Goal: Manage account settings

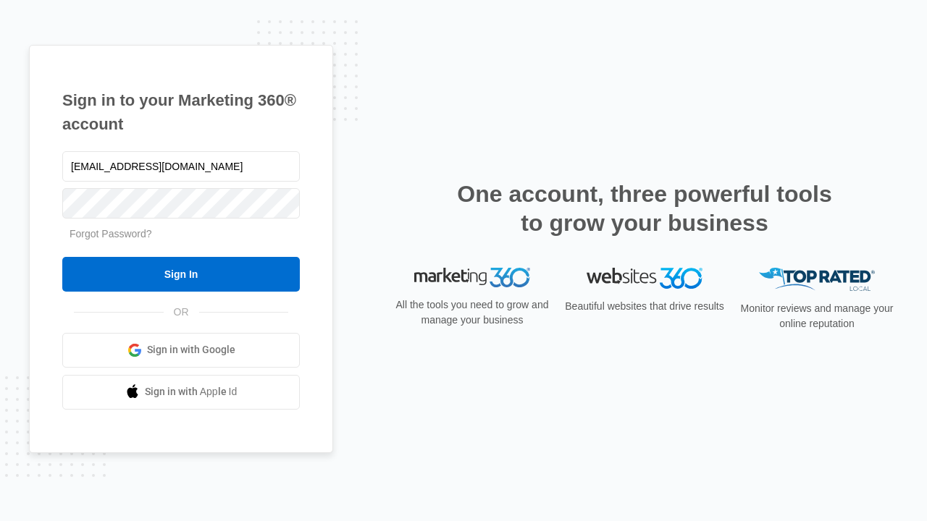
type input "[EMAIL_ADDRESS][DOMAIN_NAME]"
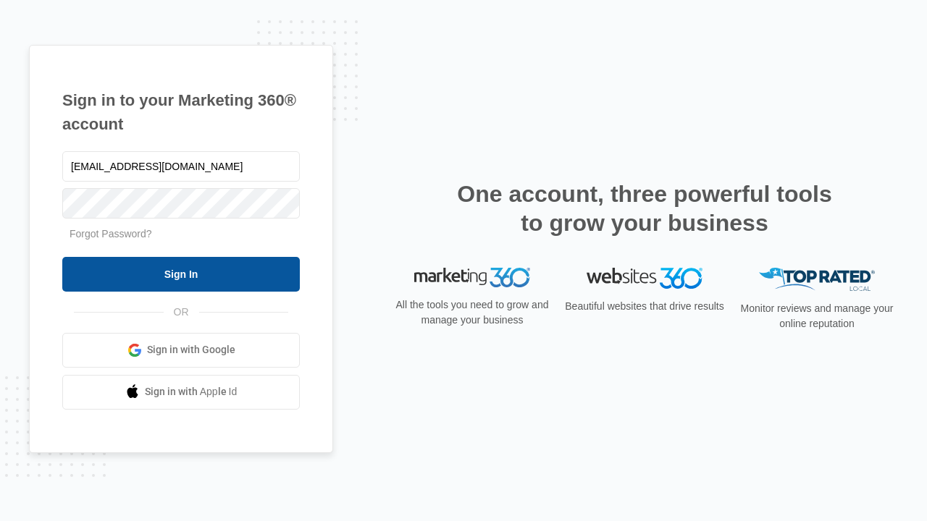
click at [181, 274] on input "Sign In" at bounding box center [181, 274] width 238 height 35
